Goal: Information Seeking & Learning: Find specific fact

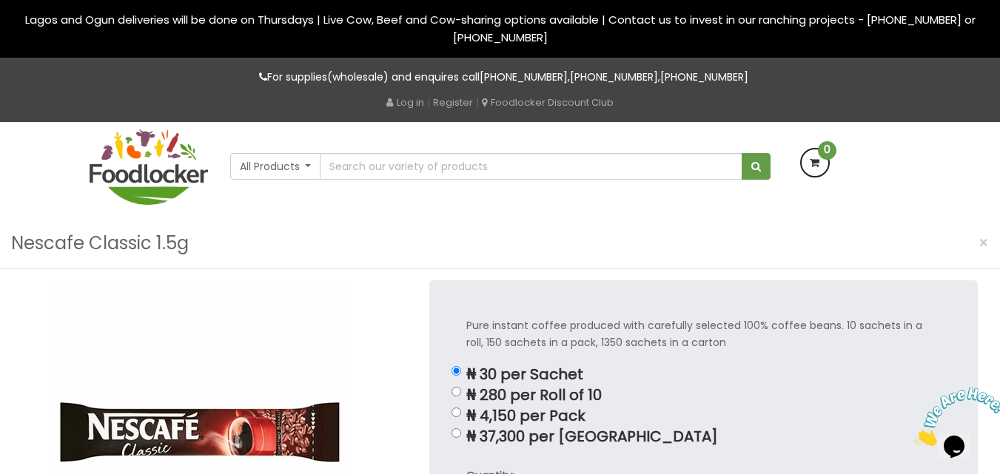
click at [397, 164] on input "text" at bounding box center [531, 166] width 422 height 27
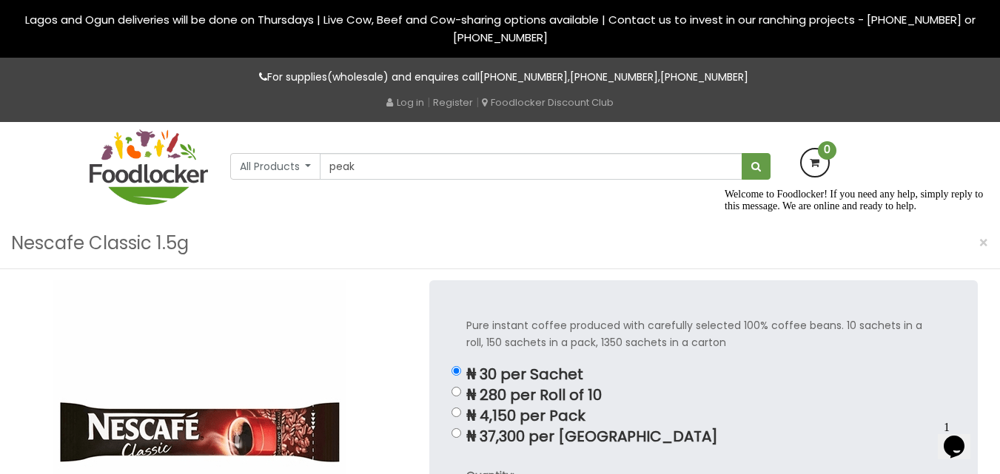
type input "Peak Milk 14g"
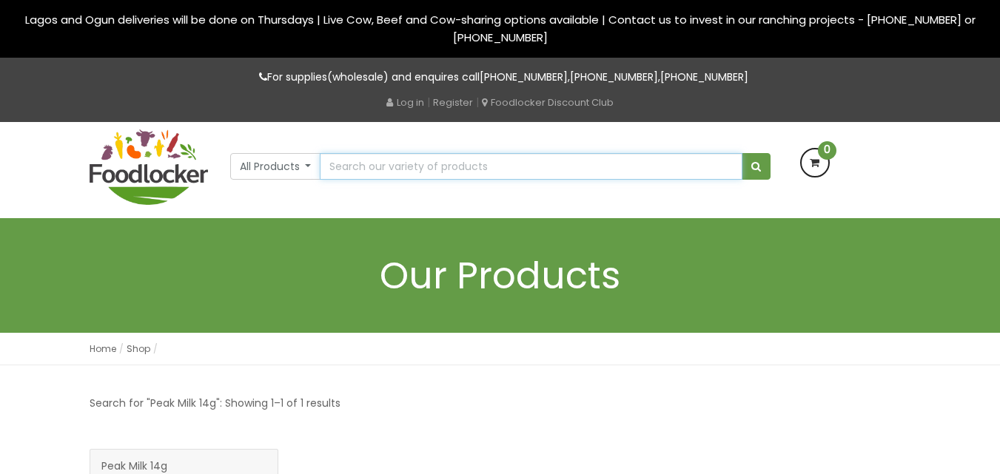
click at [331, 160] on input "text" at bounding box center [531, 166] width 422 height 27
click at [741, 153] on button "submit" at bounding box center [755, 166] width 29 height 27
type input "peak"
